Goal: Task Accomplishment & Management: Use online tool/utility

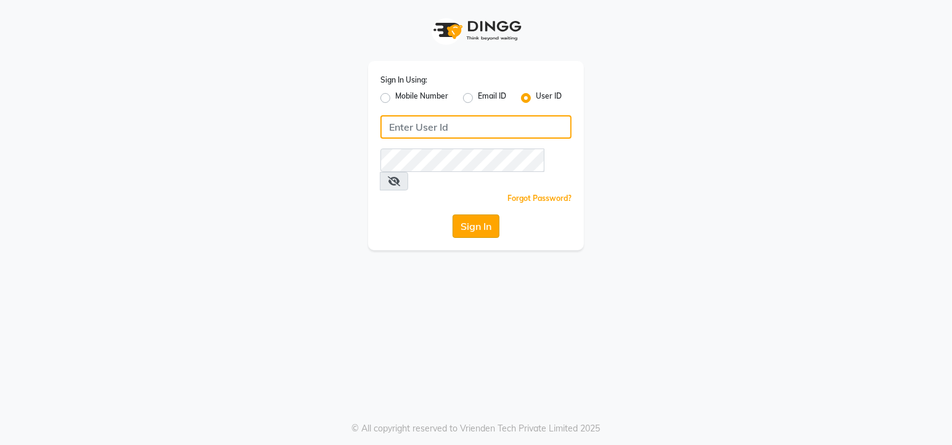
type input "cutnstyle"
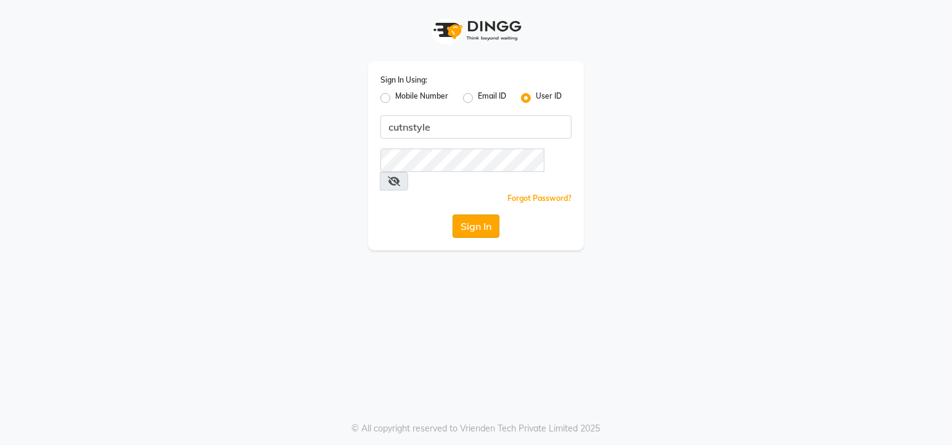
click at [484, 215] on button "Sign In" at bounding box center [476, 226] width 47 height 23
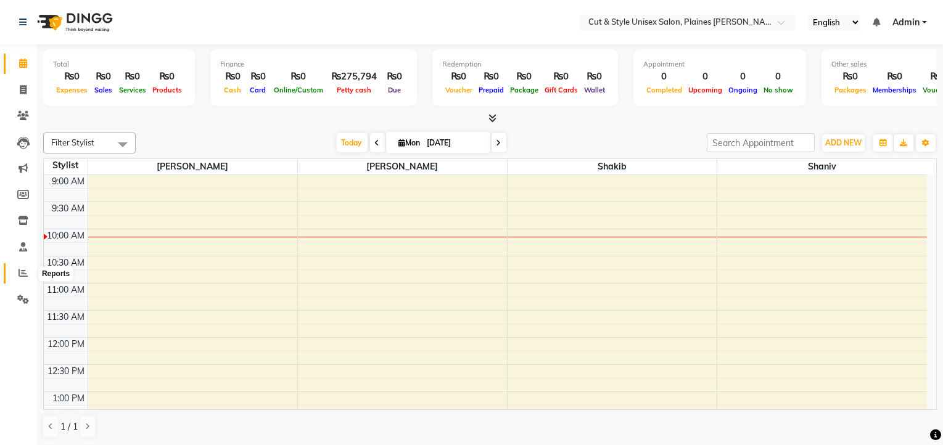
click at [25, 273] on icon at bounding box center [23, 272] width 9 height 9
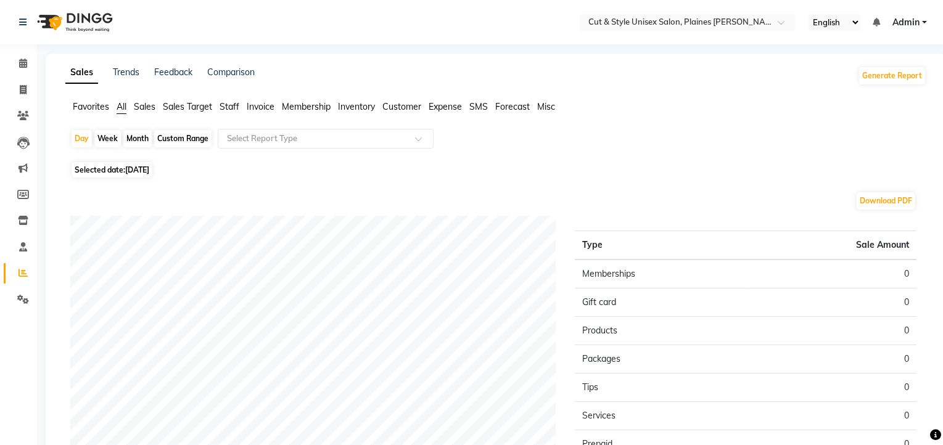
click at [143, 139] on div "Month" at bounding box center [137, 138] width 28 height 17
select select "9"
select select "2025"
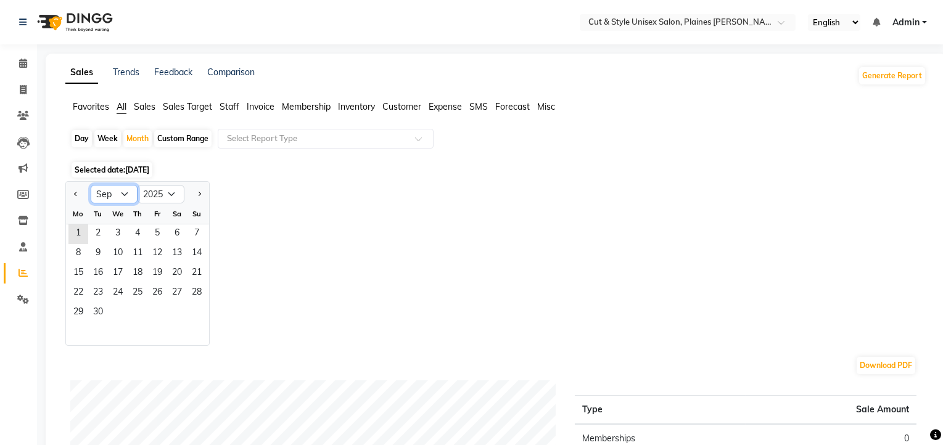
click at [103, 194] on select "Jan Feb Mar Apr May Jun [DATE] Aug Sep Oct Nov Dec" at bounding box center [114, 194] width 47 height 19
select select "8"
click at [91, 185] on select "Jan Feb Mar Apr May Jun [DATE] Aug Sep Oct Nov Dec" at bounding box center [114, 194] width 47 height 19
click at [151, 231] on span "1" at bounding box center [157, 235] width 20 height 20
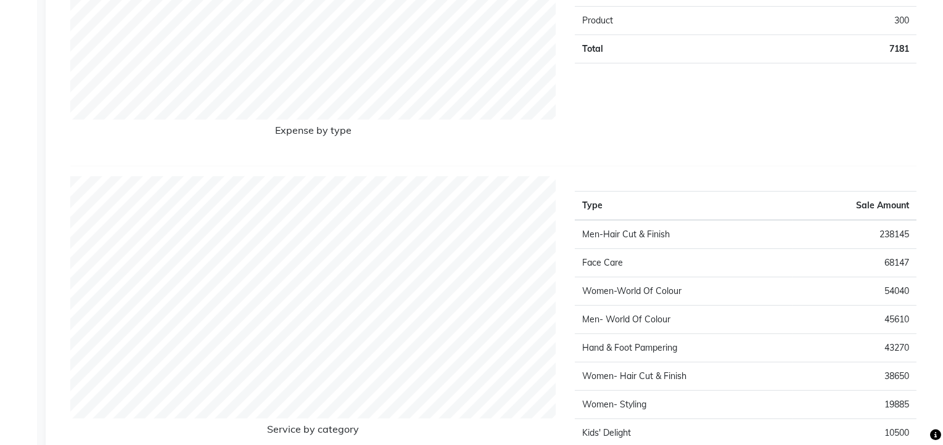
scroll to position [1110, 0]
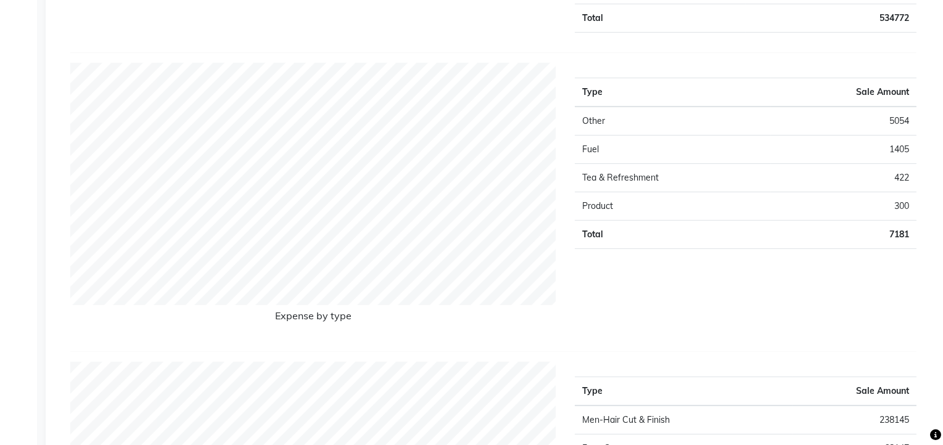
click at [844, 122] on td "5054" at bounding box center [844, 121] width 146 height 29
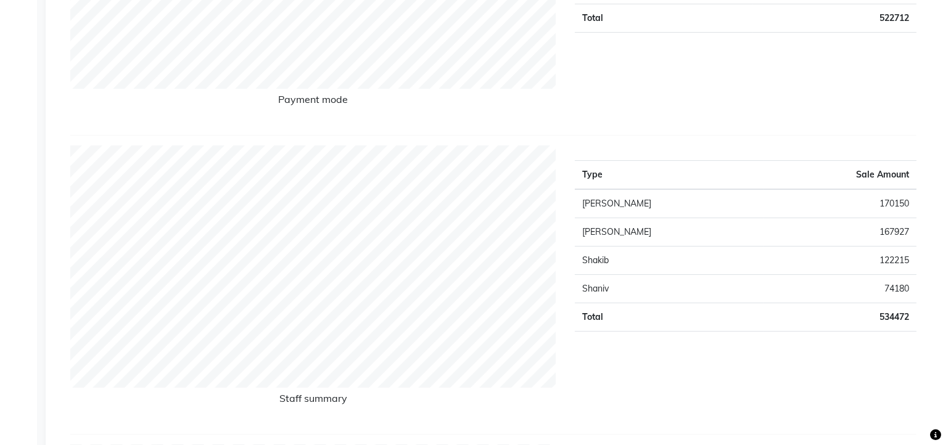
scroll to position [0, 0]
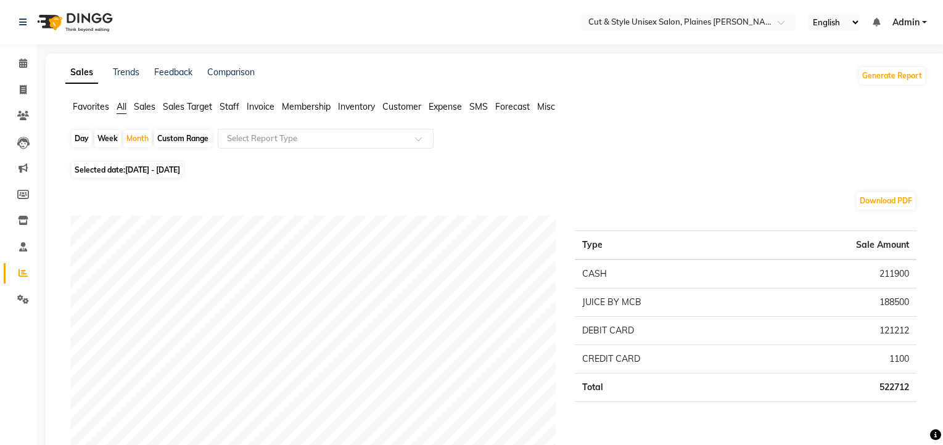
click at [447, 109] on span "Expense" at bounding box center [445, 106] width 33 height 11
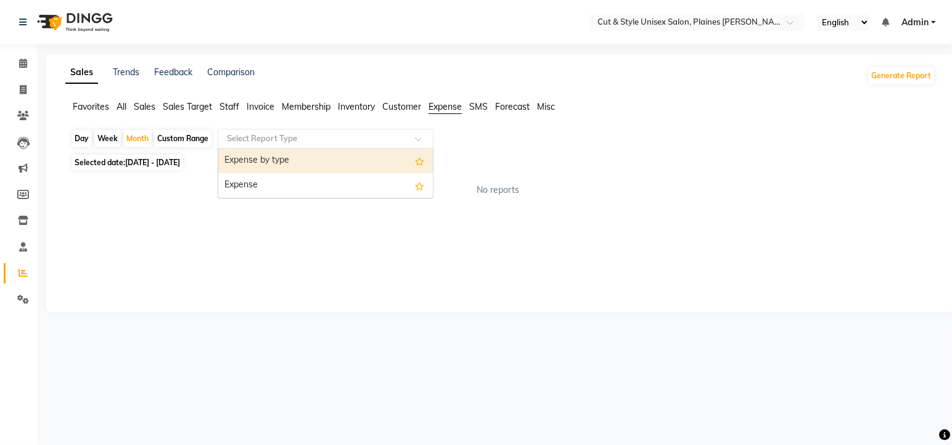
click at [289, 137] on input "text" at bounding box center [314, 139] width 178 height 12
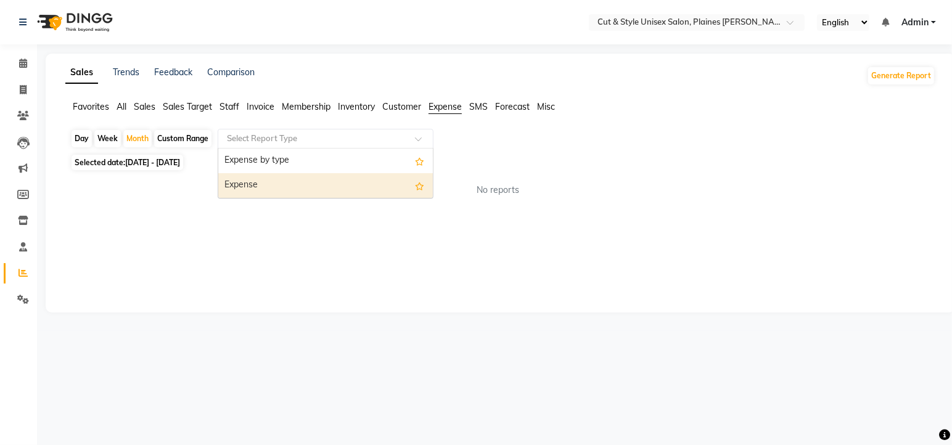
click at [345, 189] on div "Expense" at bounding box center [325, 185] width 215 height 25
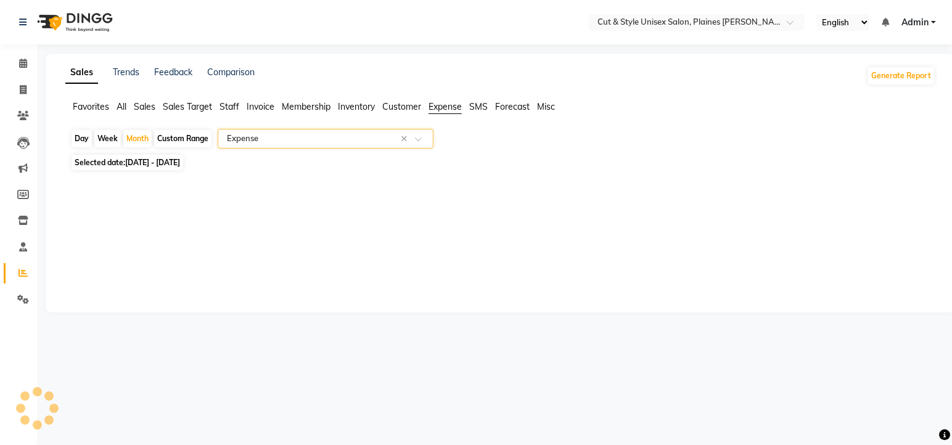
select select "full_report"
select select "pdf"
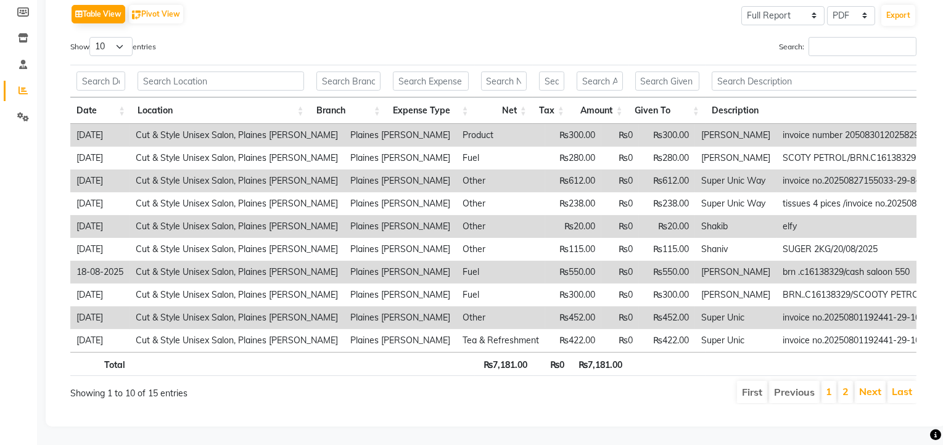
scroll to position [189, 0]
